Goal: Transaction & Acquisition: Obtain resource

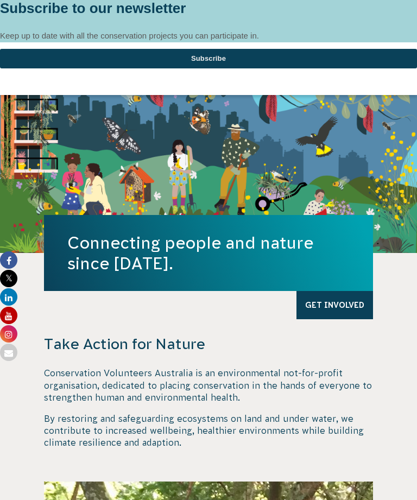
click at [399, 0] on div at bounding box center [208, 0] width 417 height 0
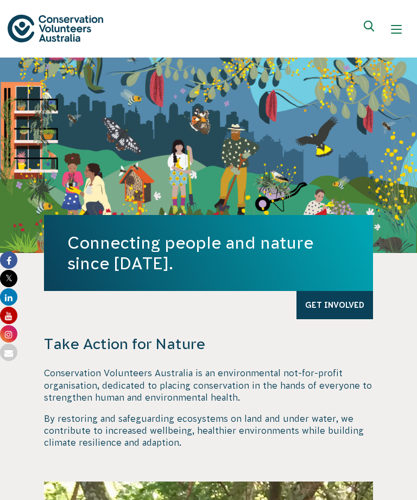
click at [394, 21] on button "Show mobile navigation menu" at bounding box center [397, 29] width 26 height 26
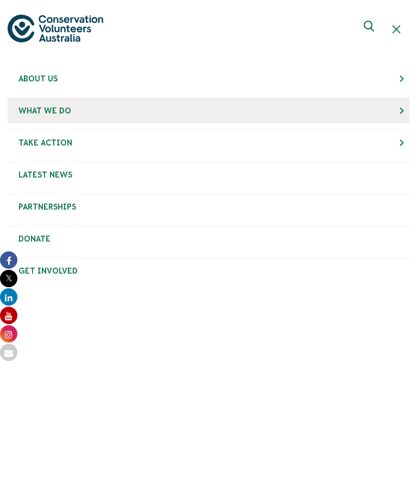
click at [392, 102] on link "What We Do" at bounding box center [209, 110] width 402 height 25
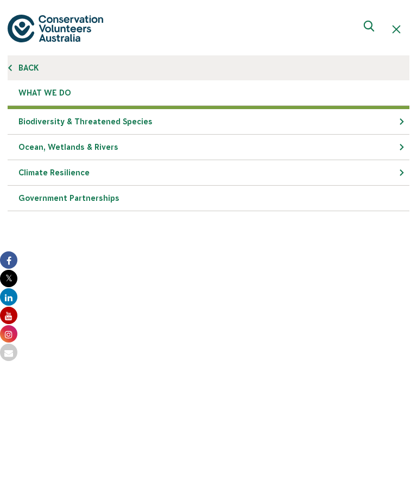
click at [27, 66] on link "Back" at bounding box center [209, 67] width 402 height 25
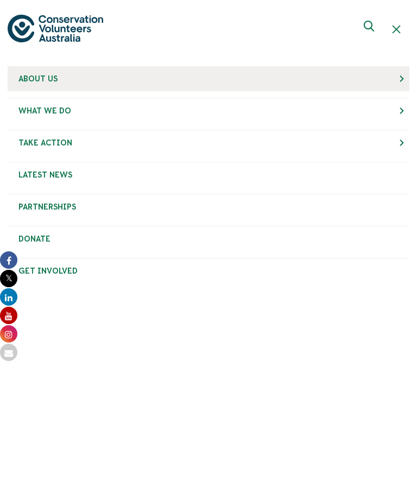
click at [396, 80] on link "About Us" at bounding box center [209, 78] width 402 height 25
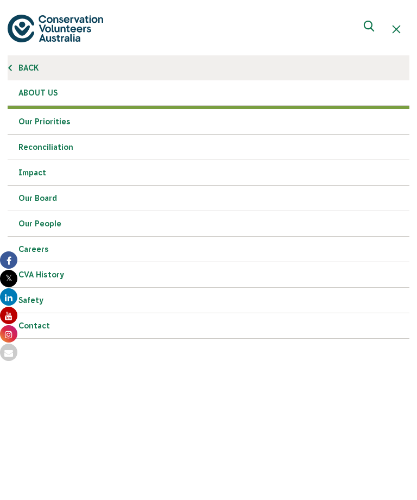
click at [33, 71] on link "Back" at bounding box center [209, 67] width 402 height 25
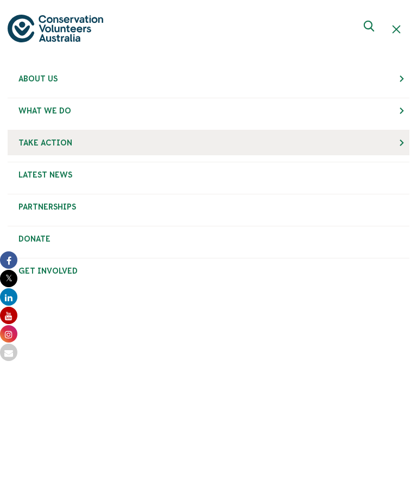
click at [400, 142] on link "Take Action" at bounding box center [209, 142] width 402 height 25
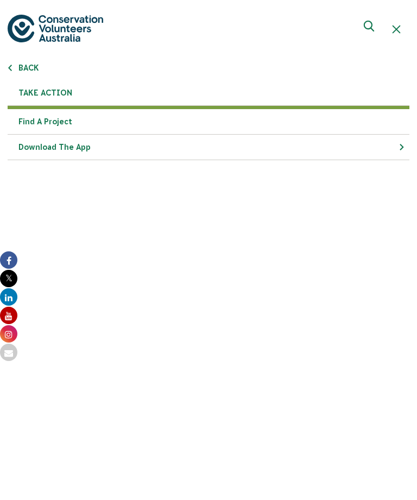
click at [63, 115] on link "Find a project" at bounding box center [209, 122] width 402 height 26
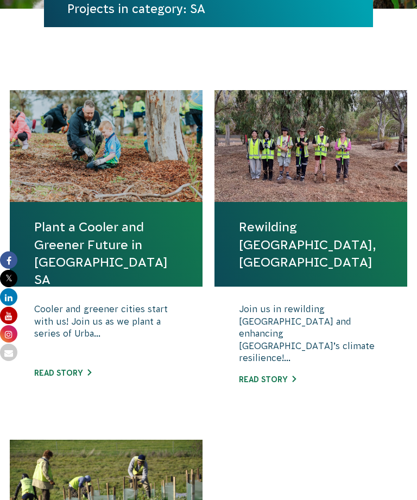
scroll to position [238, 0]
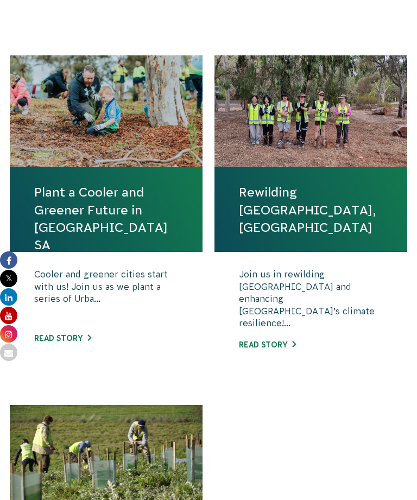
click at [70, 334] on link "Read story" at bounding box center [62, 338] width 57 height 9
